Goal: Transaction & Acquisition: Purchase product/service

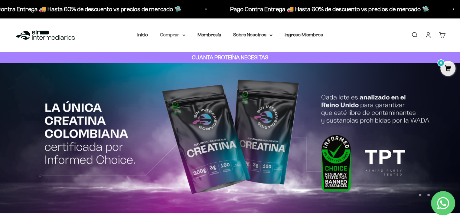
click at [167, 35] on summary "Comprar" at bounding box center [172, 35] width 25 height 8
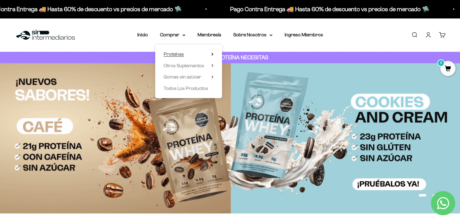
click at [177, 53] on span "Proteínas" at bounding box center [174, 53] width 20 height 5
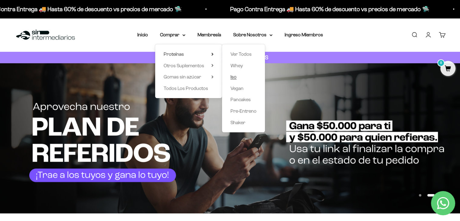
click at [232, 76] on span "Iso" at bounding box center [234, 76] width 6 height 5
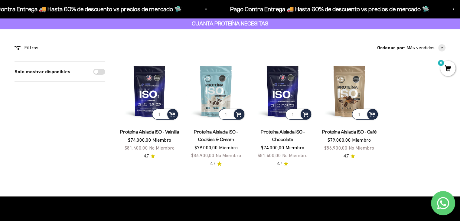
scroll to position [34, 0]
click at [280, 91] on img at bounding box center [282, 90] width 59 height 59
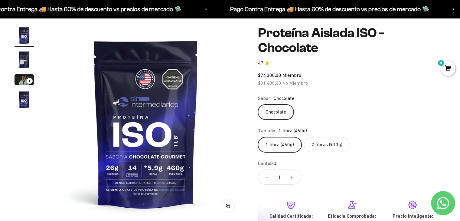
scroll to position [53, 0]
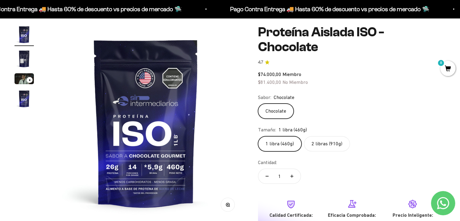
click at [316, 136] on label "2 libras (910g)" at bounding box center [327, 143] width 46 height 15
click at [258, 136] on input "2 libras (910g)" at bounding box center [258, 136] width 0 height 0
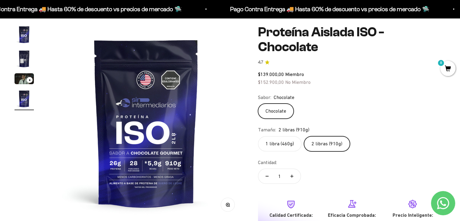
click at [285, 136] on label "1 libra (460g)" at bounding box center [280, 143] width 44 height 15
click at [258, 136] on input "1 libra (460g)" at bounding box center [258, 136] width 0 height 0
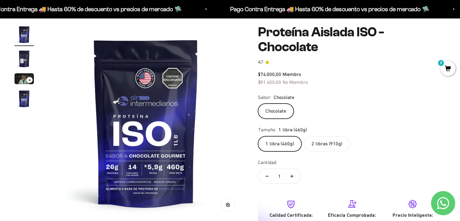
click at [326, 136] on label "2 libras (910g)" at bounding box center [327, 143] width 46 height 15
click at [258, 136] on input "2 libras (910g)" at bounding box center [258, 136] width 0 height 0
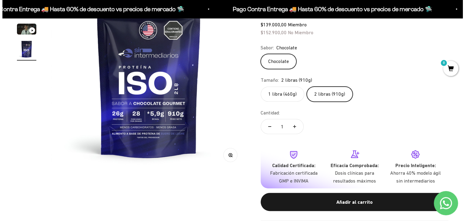
scroll to position [102, 0]
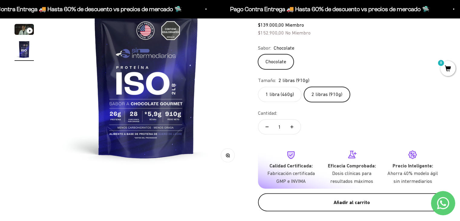
click at [350, 193] on button "Añadir al carrito" at bounding box center [352, 202] width 188 height 18
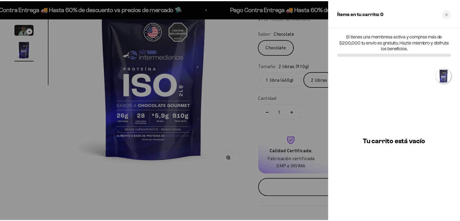
scroll to position [0, 615]
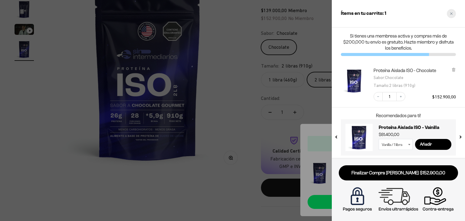
click at [451, 15] on icon "Close cart" at bounding box center [451, 13] width 3 height 3
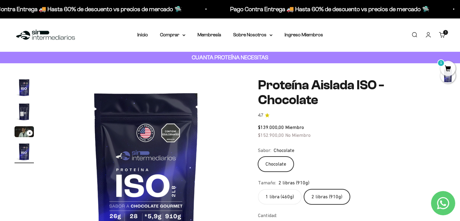
scroll to position [0, 0]
click at [173, 32] on summary "Comprar" at bounding box center [172, 35] width 25 height 8
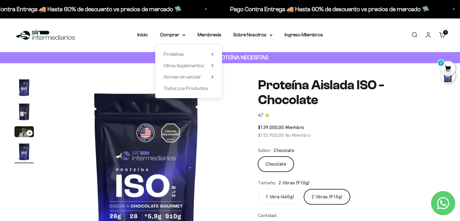
click at [194, 58] on div "Proteínas Ver Todos Whey Iso Vegan Shaker" at bounding box center [188, 71] width 67 height 54
click at [181, 57] on span "Proteínas" at bounding box center [174, 54] width 20 height 8
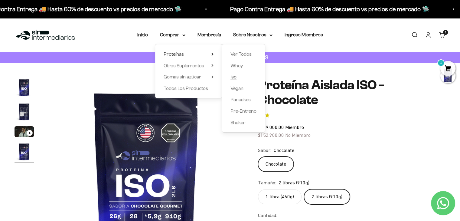
click at [233, 75] on span "Iso" at bounding box center [234, 76] width 6 height 5
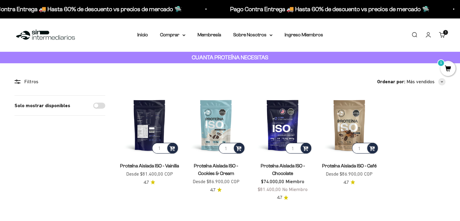
click at [142, 119] on img at bounding box center [149, 124] width 59 height 59
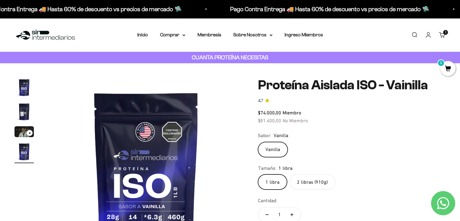
click at [316, 181] on label "2 libras (910g)" at bounding box center [313, 181] width 46 height 15
click at [258, 174] on input "2 libras (910g)" at bounding box center [258, 174] width 0 height 0
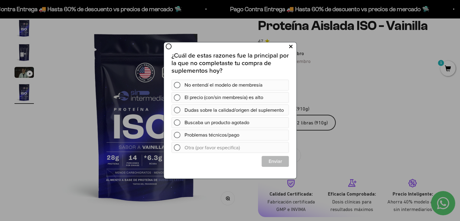
click at [293, 47] on button at bounding box center [290, 47] width 11 height 10
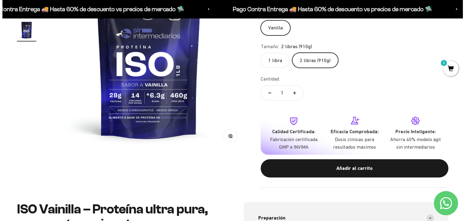
scroll to position [121, 0]
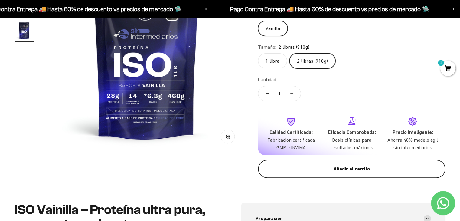
click at [338, 170] on div "Añadir al carrito" at bounding box center [351, 169] width 163 height 8
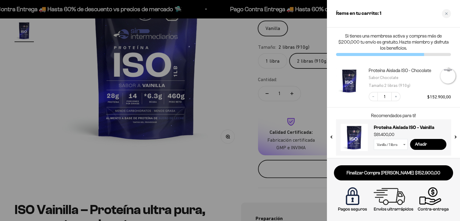
scroll to position [0, 615]
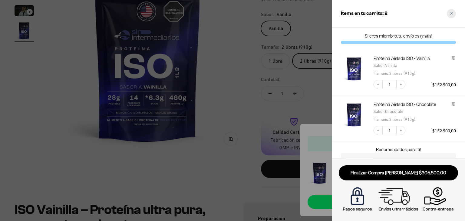
click at [450, 11] on div "Close cart" at bounding box center [451, 13] width 9 height 9
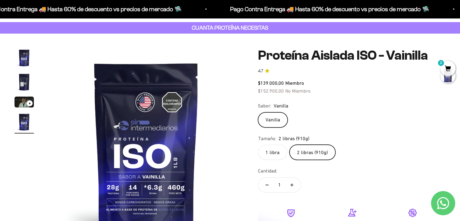
scroll to position [0, 0]
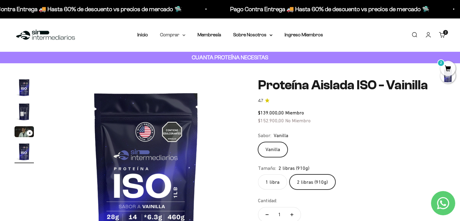
click at [177, 38] on summary "Comprar" at bounding box center [172, 35] width 25 height 8
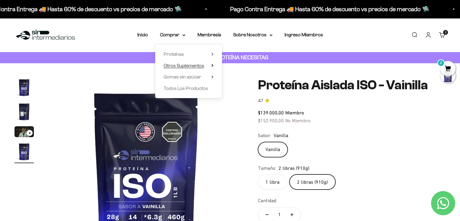
click at [180, 64] on span "Otros Suplementos" at bounding box center [184, 65] width 41 height 5
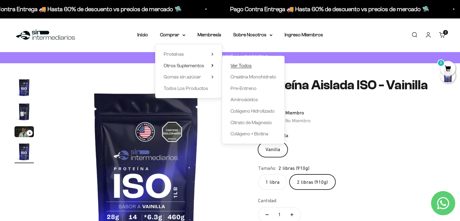
click at [243, 65] on span "Ver Todos" at bounding box center [241, 65] width 21 height 5
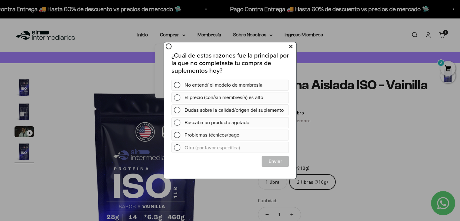
click at [294, 47] on button at bounding box center [290, 47] width 11 height 10
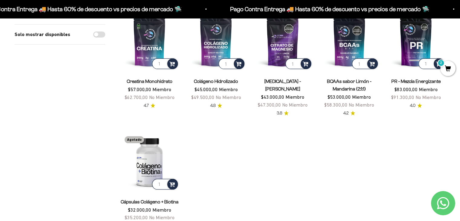
scroll to position [84, 0]
click at [368, 154] on product-list "1 Creatina Monohidrato $57.000,00 Miembro $62.700,00 No Miembro 4.7 1 Colágeno …" at bounding box center [283, 120] width 326 height 219
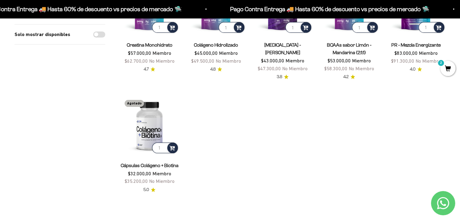
scroll to position [31, 0]
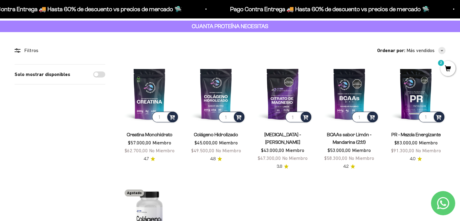
click at [282, 164] on span "3.8" at bounding box center [279, 166] width 5 height 7
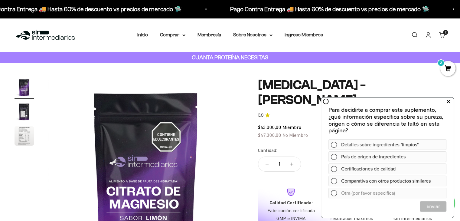
click at [447, 100] on icon at bounding box center [448, 102] width 3 height 8
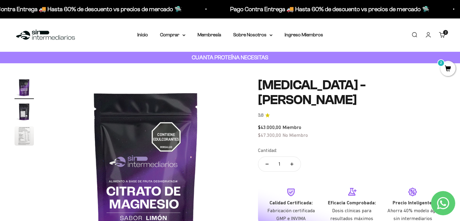
click at [178, 39] on div "Menú Buscar Inicio Comprar Proteínas Ver Todos Whey Iso Vegan Pancakes Pre-Entr…" at bounding box center [230, 35] width 460 height 34
click at [174, 37] on summary "Comprar" at bounding box center [172, 35] width 25 height 8
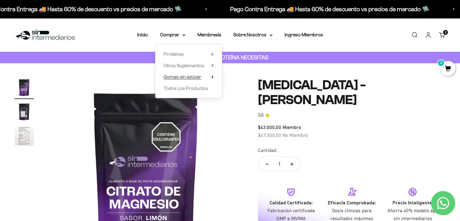
click at [175, 77] on span "Gomas sin azúcar" at bounding box center [183, 76] width 38 height 5
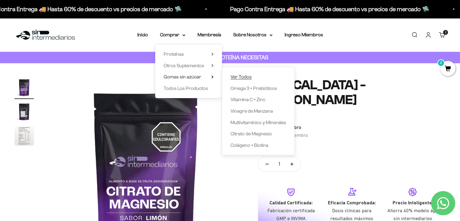
click at [236, 79] on span "Ver Todos" at bounding box center [241, 76] width 21 height 5
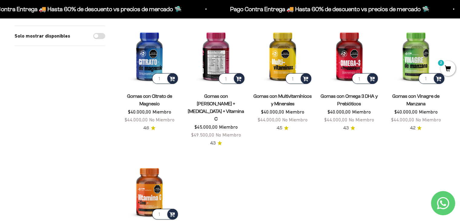
scroll to position [68, 0]
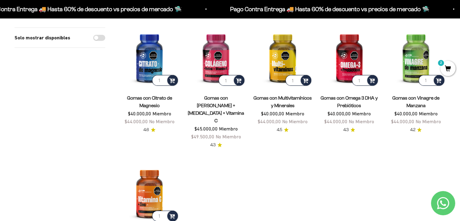
click at [146, 129] on span "4.6" at bounding box center [146, 130] width 6 height 7
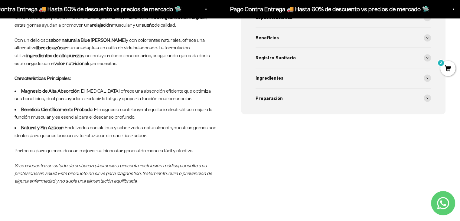
scroll to position [285, 0]
click at [268, 39] on span "Beneficios" at bounding box center [267, 38] width 23 height 8
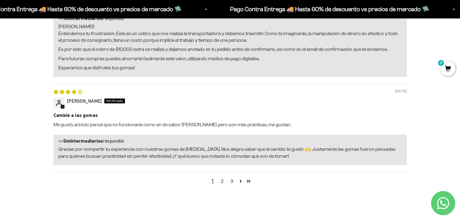
scroll to position [896, 0]
click at [222, 185] on link "2" at bounding box center [223, 181] width 10 height 7
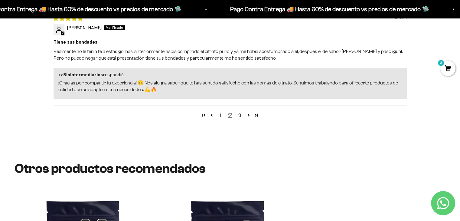
scroll to position [1052, 0]
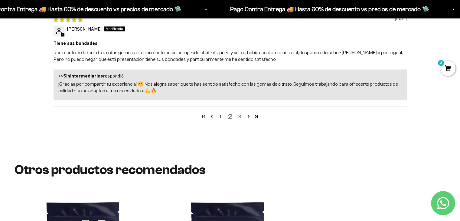
click at [240, 120] on link "3" at bounding box center [240, 116] width 10 height 7
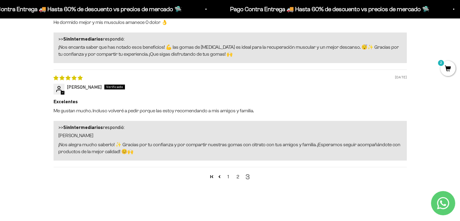
scroll to position [797, 0]
click at [227, 181] on link "1" at bounding box center [229, 176] width 10 height 7
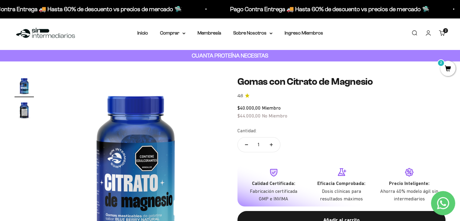
scroll to position [2, 0]
click at [30, 115] on img "Ir al artículo 2" at bounding box center [24, 109] width 19 height 19
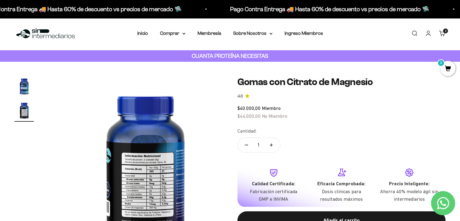
scroll to position [0, 182]
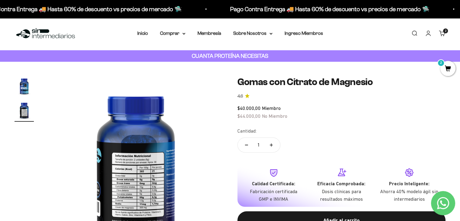
click at [18, 93] on img "Ir al artículo 1" at bounding box center [24, 85] width 19 height 19
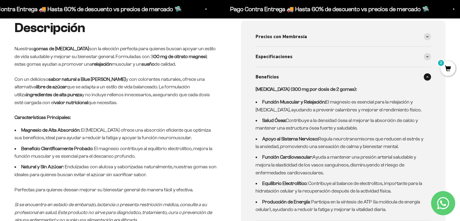
scroll to position [246, 0]
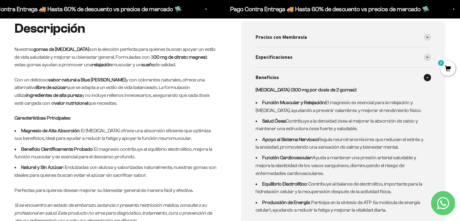
click at [308, 69] on div "Beneficios" at bounding box center [344, 77] width 176 height 20
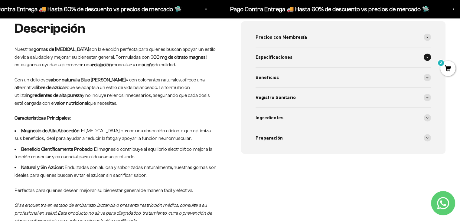
click at [327, 58] on div "Especificaciones" at bounding box center [344, 57] width 176 height 20
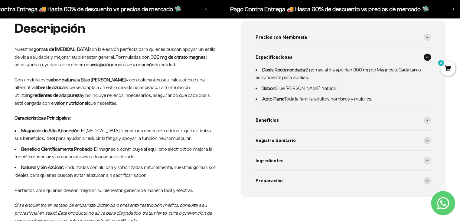
click at [327, 58] on div "Especificaciones" at bounding box center [344, 57] width 176 height 20
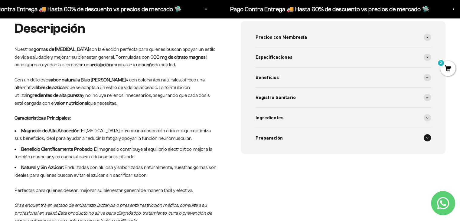
click at [272, 136] on span "Preparación" at bounding box center [269, 138] width 27 height 8
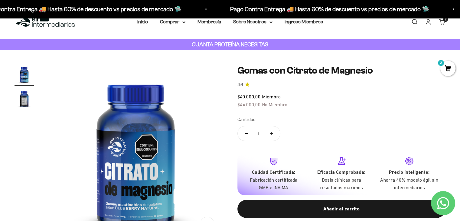
scroll to position [0, 0]
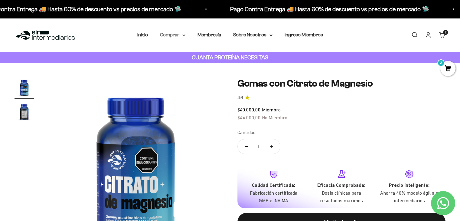
click at [171, 38] on summary "Comprar" at bounding box center [172, 35] width 25 height 8
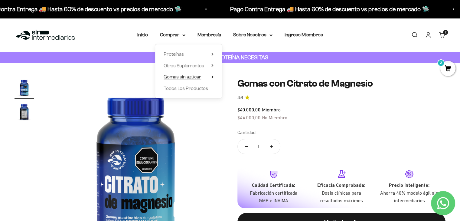
click at [186, 78] on span "Gomas sin azúcar" at bounding box center [183, 76] width 38 height 5
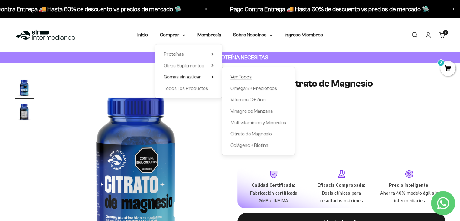
click at [246, 75] on span "Ver Todos" at bounding box center [241, 76] width 21 height 5
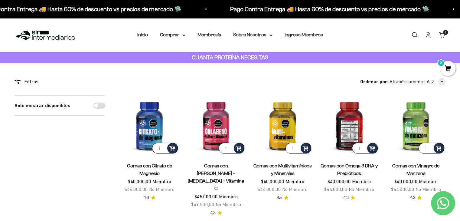
click at [347, 121] on img at bounding box center [349, 124] width 59 height 59
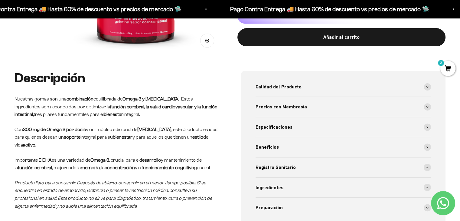
scroll to position [196, 0]
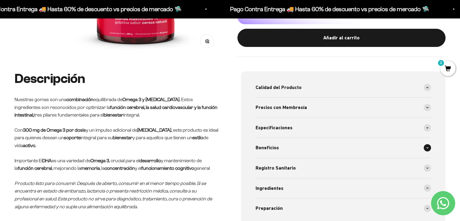
click at [267, 147] on span "Beneficios" at bounding box center [267, 148] width 23 height 8
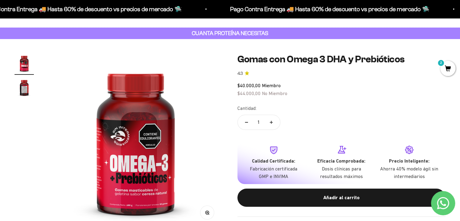
scroll to position [0, 0]
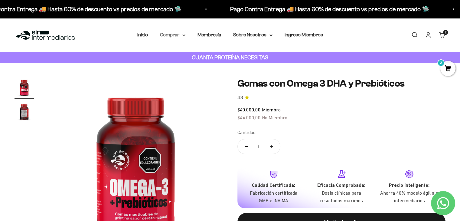
click at [176, 36] on summary "Comprar" at bounding box center [172, 35] width 25 height 8
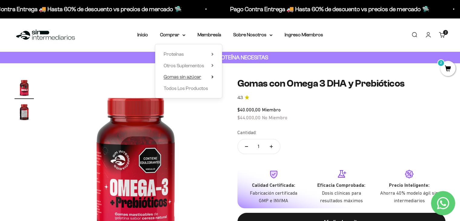
click at [186, 78] on span "Gomas sin azúcar" at bounding box center [183, 76] width 38 height 5
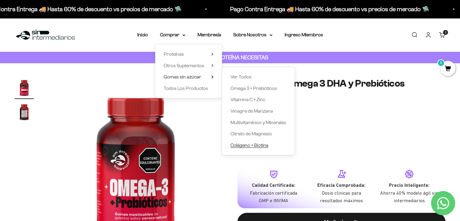
click at [241, 144] on span "Colágeno + Biotina" at bounding box center [250, 145] width 38 height 5
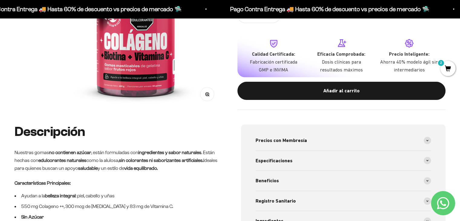
scroll to position [142, 0]
click at [276, 177] on span "Beneficios" at bounding box center [267, 181] width 23 height 8
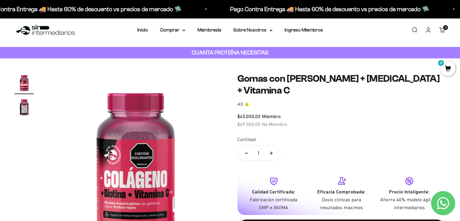
scroll to position [0, 0]
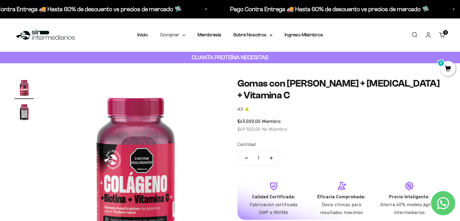
click at [176, 36] on summary "Comprar" at bounding box center [172, 35] width 25 height 8
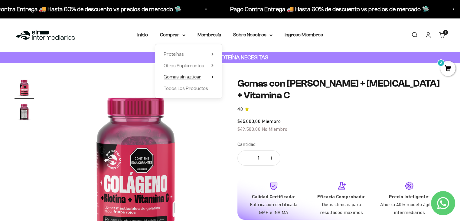
click at [179, 78] on span "Gomas sin azúcar" at bounding box center [183, 76] width 38 height 5
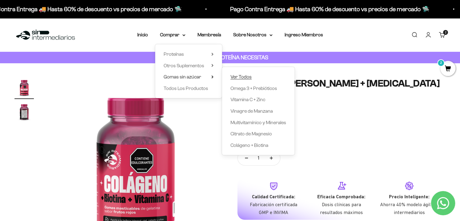
click at [236, 75] on span "Ver Todos" at bounding box center [241, 76] width 21 height 5
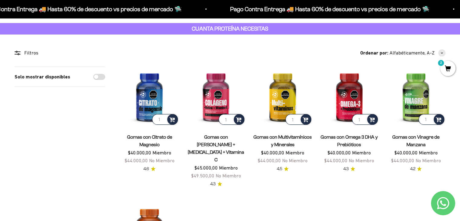
scroll to position [28, 0]
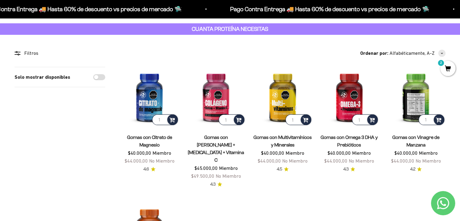
click at [413, 87] on img at bounding box center [415, 96] width 59 height 59
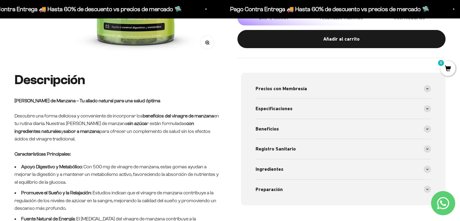
scroll to position [194, 0]
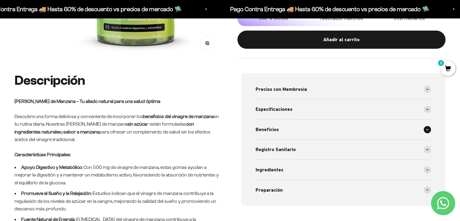
click at [282, 129] on div "Beneficios" at bounding box center [344, 130] width 176 height 20
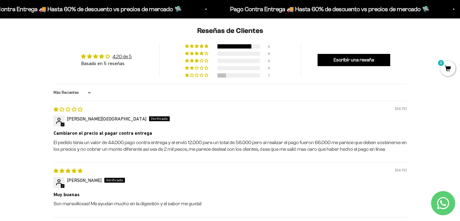
scroll to position [556, 0]
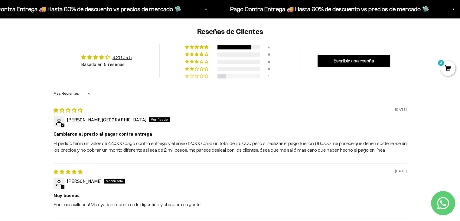
click at [189, 78] on span "20% (1) reviews with 1 star rating" at bounding box center [187, 76] width 5 height 4
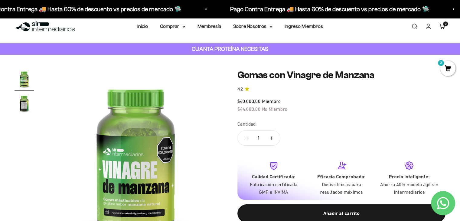
scroll to position [0, 0]
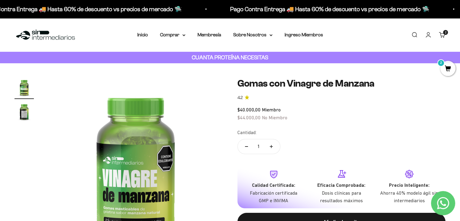
click at [172, 39] on div "Menú Buscar Inicio Comprar Proteínas Ver Todos Whey Iso Vegan Pancakes Pre-Entr…" at bounding box center [230, 35] width 460 height 34
click at [168, 34] on summary "Comprar" at bounding box center [172, 35] width 25 height 8
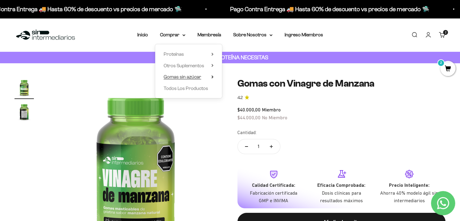
click at [189, 78] on span "Gomas sin azúcar" at bounding box center [183, 76] width 38 height 5
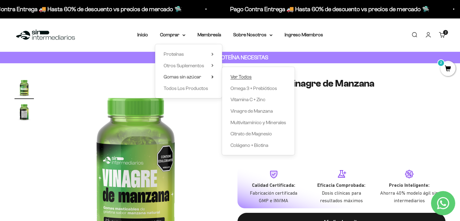
click at [238, 80] on span "Ver Todos" at bounding box center [241, 77] width 21 height 8
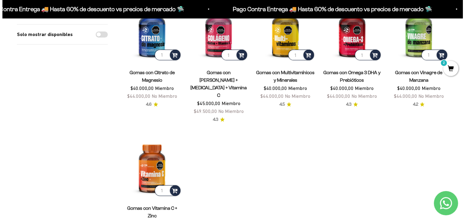
scroll to position [93, 0]
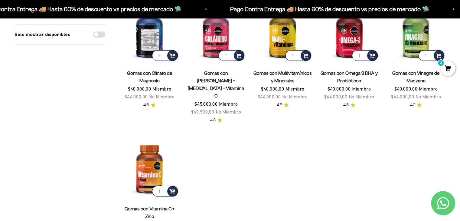
click at [163, 54] on input "2" at bounding box center [165, 55] width 26 height 11
type input "1"
click at [163, 56] on input "1" at bounding box center [165, 55] width 26 height 11
click at [173, 56] on span at bounding box center [172, 55] width 6 height 7
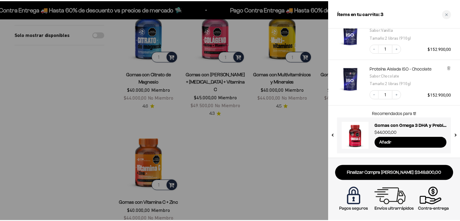
scroll to position [75, 0]
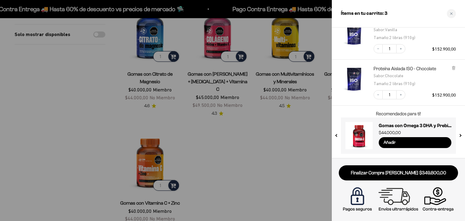
click at [459, 136] on button "next slide / item" at bounding box center [459, 134] width 5 height 36
click at [460, 136] on button "next slide / item" at bounding box center [459, 134] width 5 height 36
click at [300, 163] on div at bounding box center [232, 110] width 465 height 221
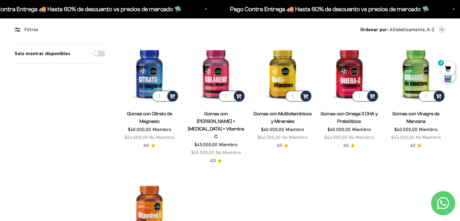
scroll to position [51, 0]
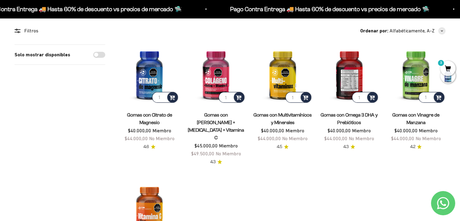
click at [343, 73] on img at bounding box center [349, 73] width 59 height 59
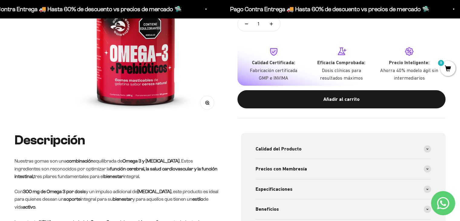
scroll to position [137, 0]
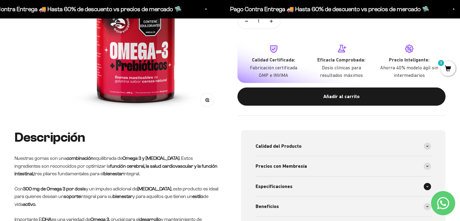
click at [287, 183] on span "Especificaciones" at bounding box center [274, 186] width 37 height 8
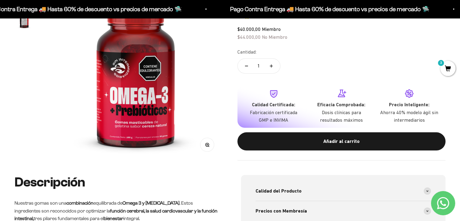
scroll to position [0, 0]
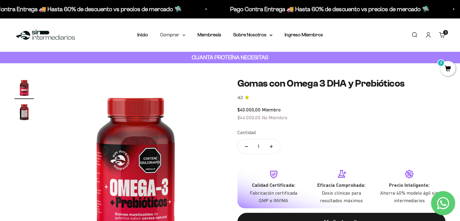
click at [170, 38] on summary "Comprar" at bounding box center [172, 35] width 25 height 8
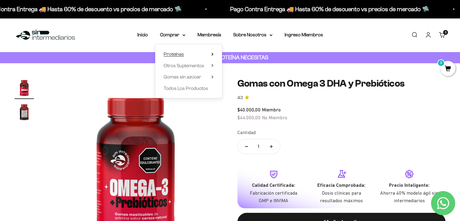
click at [177, 56] on span "Proteínas" at bounding box center [174, 53] width 20 height 5
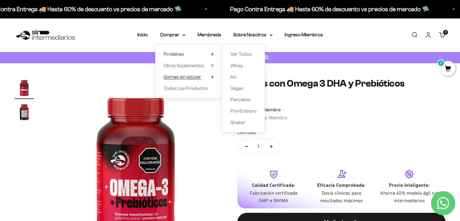
click at [192, 75] on span "Gomas sin azúcar" at bounding box center [183, 76] width 38 height 5
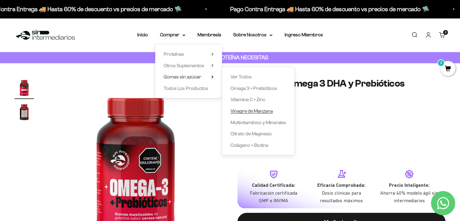
click at [248, 112] on span "Vinagre de Manzana" at bounding box center [252, 110] width 42 height 5
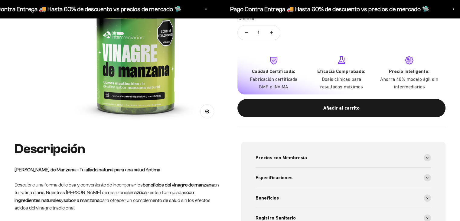
scroll to position [123, 0]
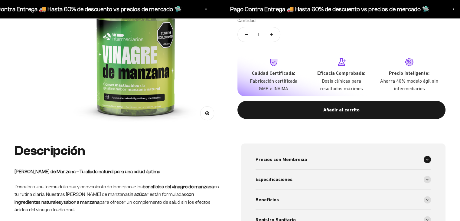
click at [296, 157] on span "Precios con Membresía" at bounding box center [281, 160] width 51 height 8
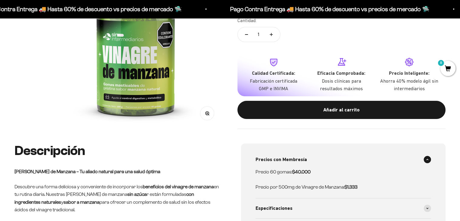
click at [296, 157] on span "Precios con Membresía" at bounding box center [281, 160] width 51 height 8
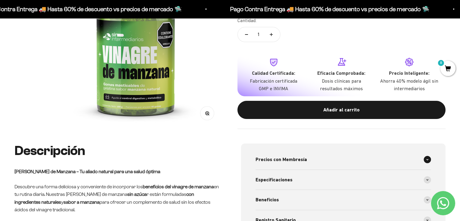
scroll to position [0, 0]
click at [283, 177] on span "Especificaciones" at bounding box center [274, 180] width 37 height 8
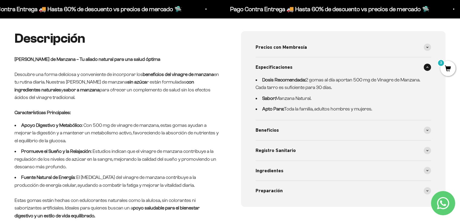
scroll to position [244, 0]
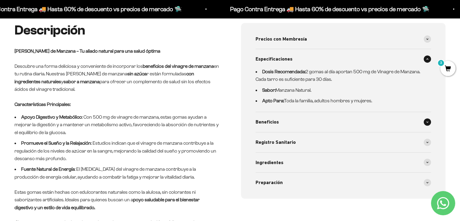
click at [295, 123] on div "Beneficios" at bounding box center [344, 122] width 176 height 20
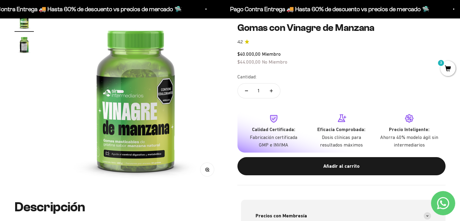
scroll to position [61, 0]
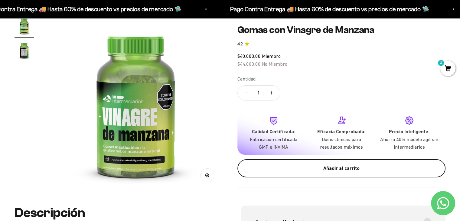
click at [318, 170] on div "Añadir al carrito" at bounding box center [342, 168] width 184 height 8
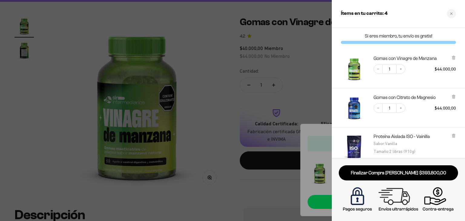
click at [258, 191] on div at bounding box center [232, 110] width 465 height 221
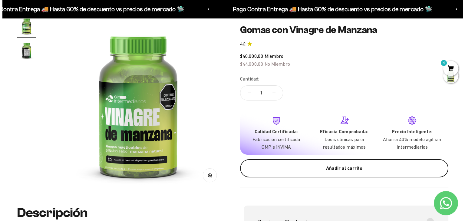
scroll to position [0, 0]
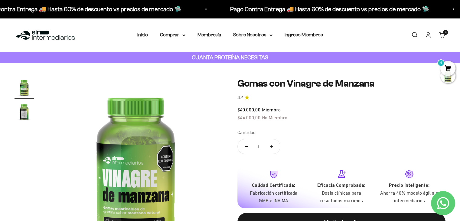
click at [445, 34] on cart-count "4" at bounding box center [445, 32] width 5 height 5
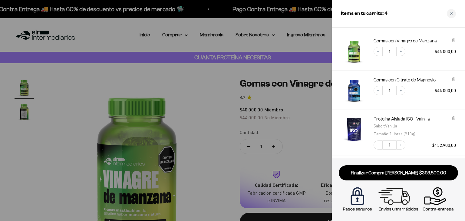
scroll to position [17, 0]
click at [454, 41] on icon at bounding box center [453, 40] width 2 height 3
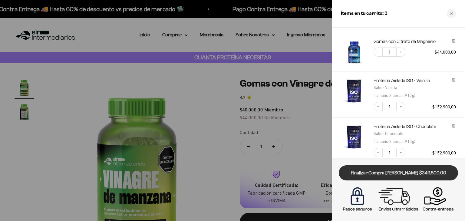
click at [406, 173] on link "Finalizar Compra [PERSON_NAME] $349.800,00" at bounding box center [398, 172] width 119 height 15
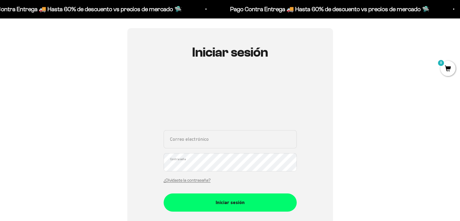
scroll to position [47, 0]
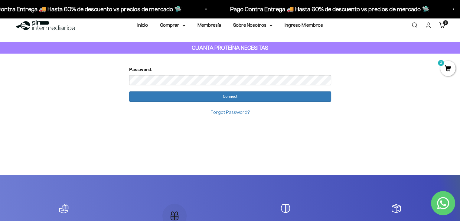
scroll to position [9, 0]
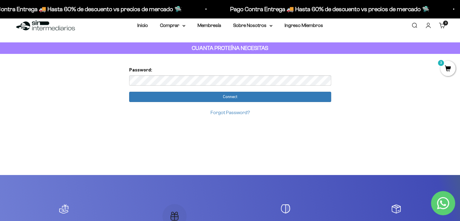
click at [129, 92] on input "Connect" at bounding box center [230, 97] width 202 height 10
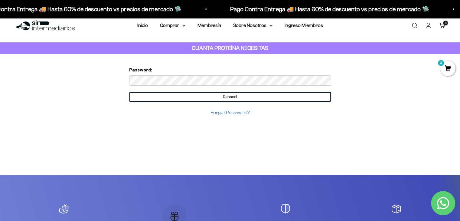
click at [204, 96] on input "Connect" at bounding box center [230, 97] width 202 height 10
